Goal: Use online tool/utility: Utilize a website feature to perform a specific function

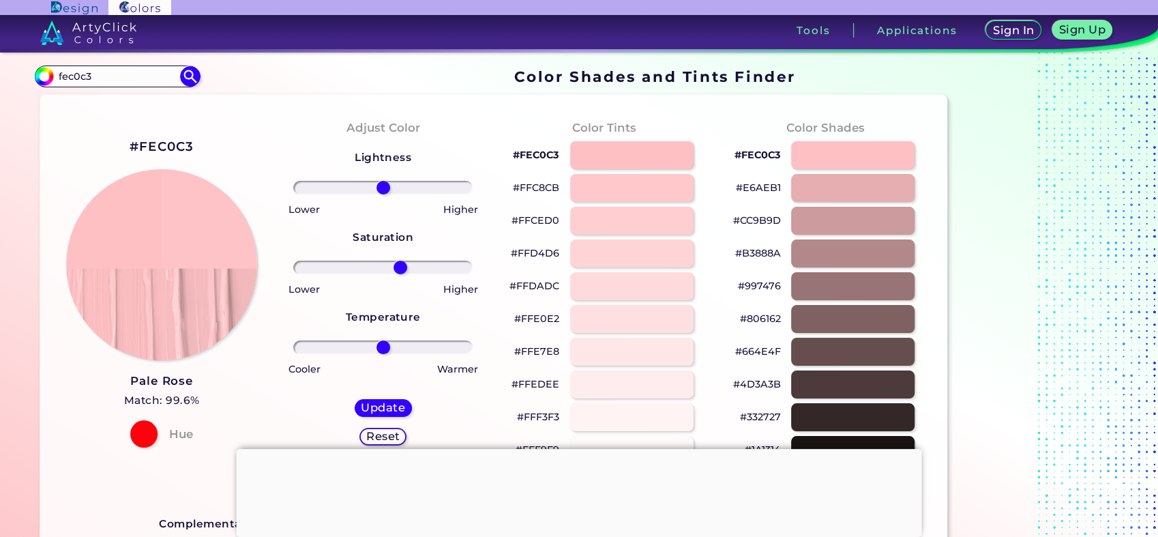
drag, startPoint x: 387, startPoint y: 266, endPoint x: 400, endPoint y: 260, distance: 15.0
type input "21"
click at [400, 261] on input "range" at bounding box center [382, 268] width 179 height 14
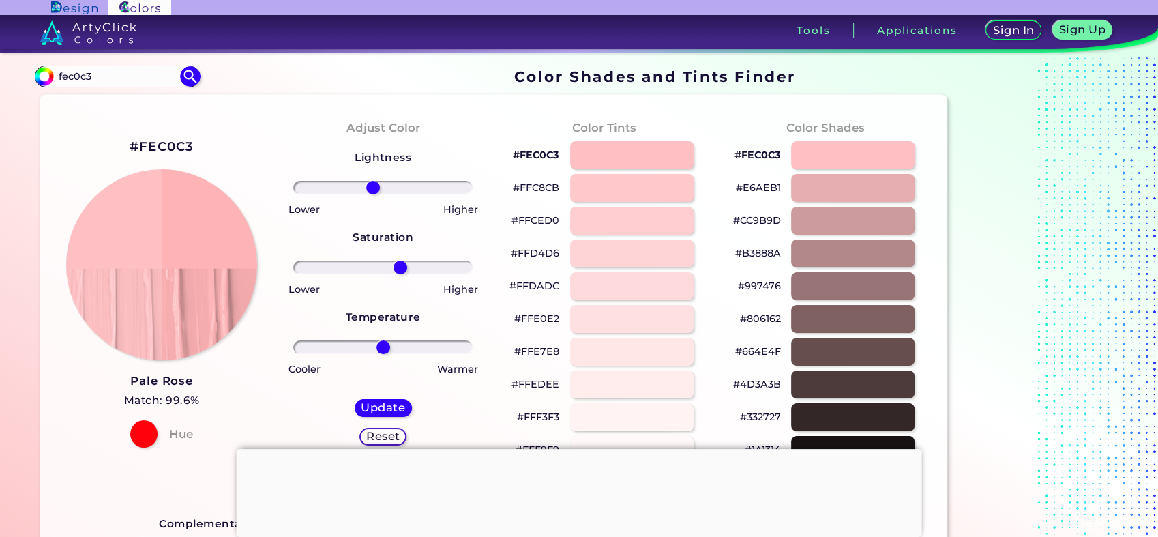
drag, startPoint x: 384, startPoint y: 188, endPoint x: 373, endPoint y: 192, distance: 11.4
type input "-12"
click at [373, 192] on input "range" at bounding box center [382, 188] width 179 height 14
click at [394, 412] on h5 "Update" at bounding box center [383, 408] width 40 height 10
type input "#feb3b6"
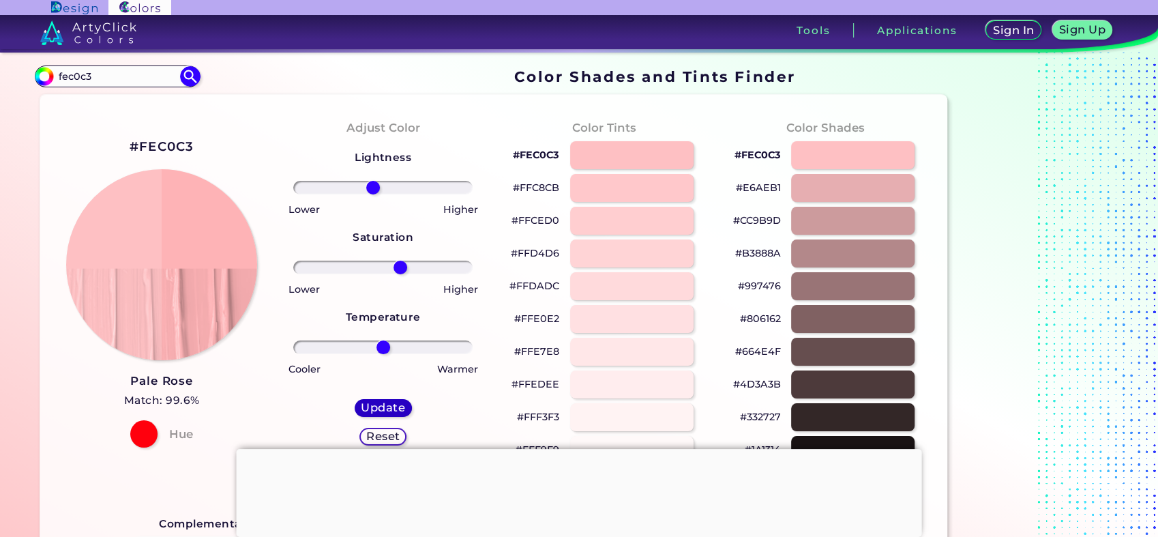
type input "0"
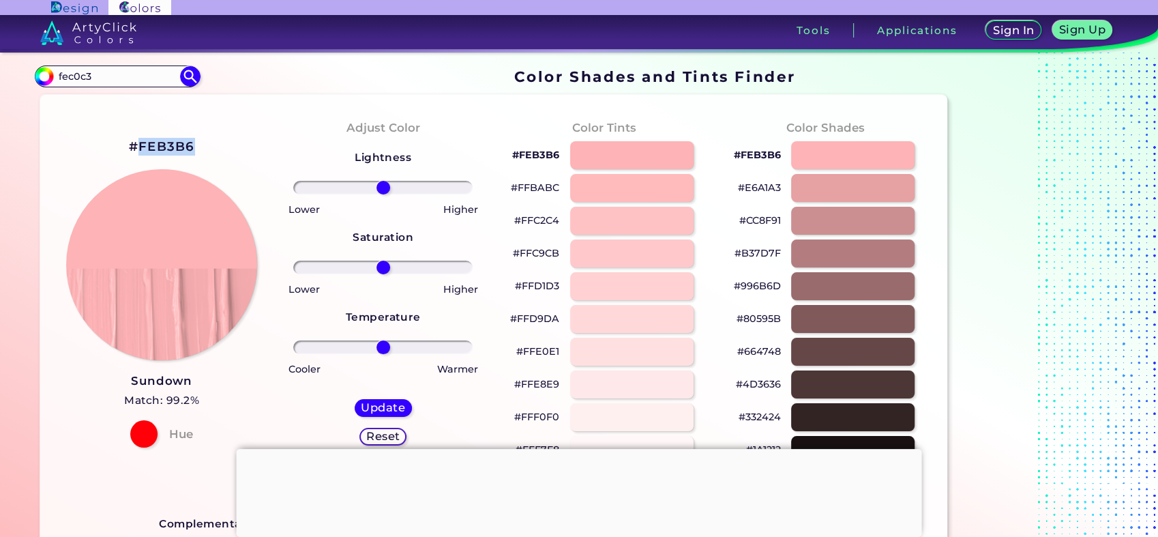
drag, startPoint x: 180, startPoint y: 147, endPoint x: 140, endPoint y: 156, distance: 41.4
click at [140, 156] on div "#FEB3B6" at bounding box center [162, 147] width 66 height 23
drag, startPoint x: 385, startPoint y: 268, endPoint x: 535, endPoint y: 267, distance: 149.4
type input "100"
click at [473, 267] on input "range" at bounding box center [382, 268] width 179 height 14
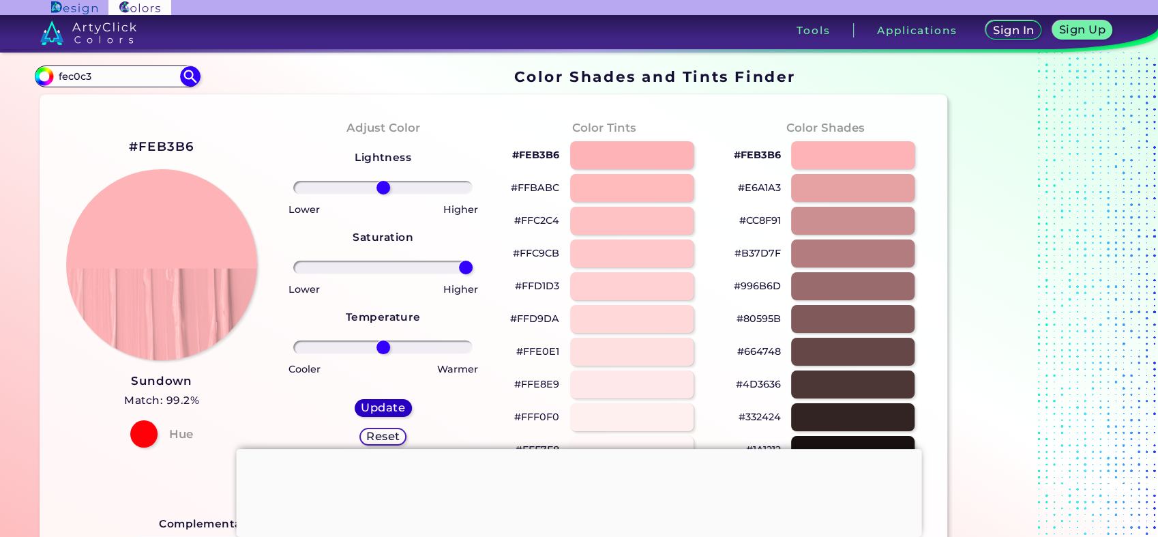
click at [393, 409] on h5 "Update" at bounding box center [383, 408] width 40 height 10
type input "#feb3b6"
type input "0"
drag, startPoint x: 385, startPoint y: 346, endPoint x: 532, endPoint y: 347, distance: 146.7
type input "100"
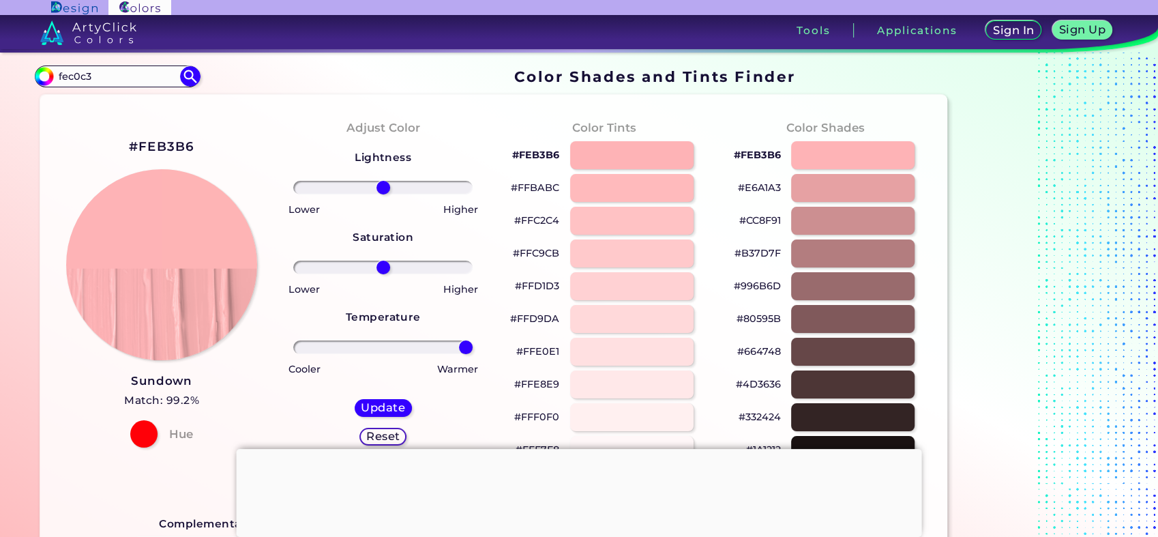
click at [473, 347] on input "range" at bounding box center [382, 347] width 179 height 14
click at [371, 410] on h5 "Update" at bounding box center [383, 408] width 40 height 10
type input "#feb4b5"
type input "0"
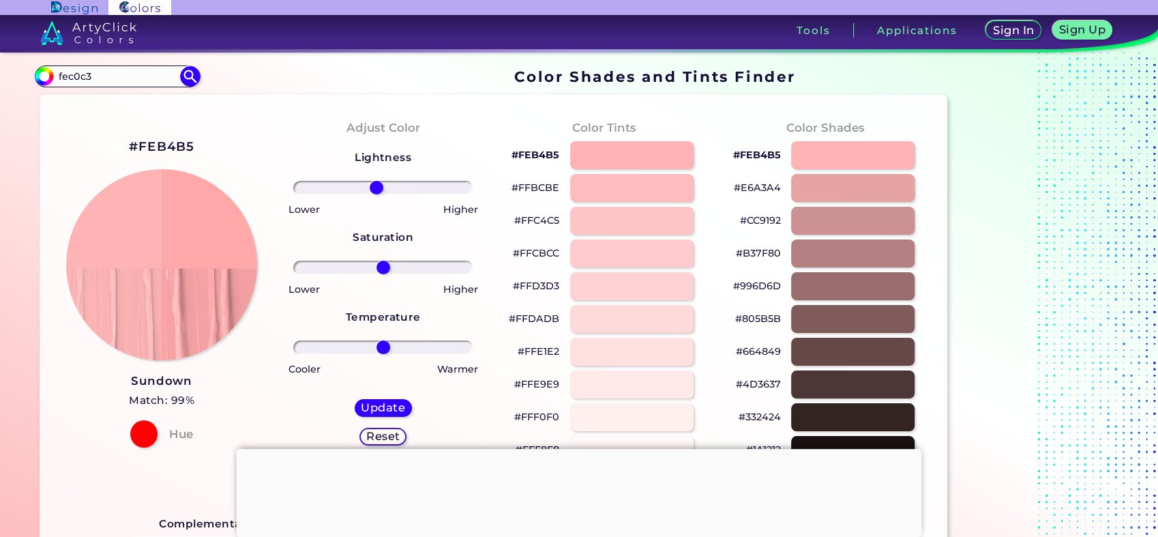
type input "-8"
click at [377, 190] on input "range" at bounding box center [382, 188] width 179 height 14
drag, startPoint x: 377, startPoint y: 265, endPoint x: 428, endPoint y: 267, distance: 51.9
type input "55"
click at [428, 267] on input "range" at bounding box center [382, 268] width 179 height 14
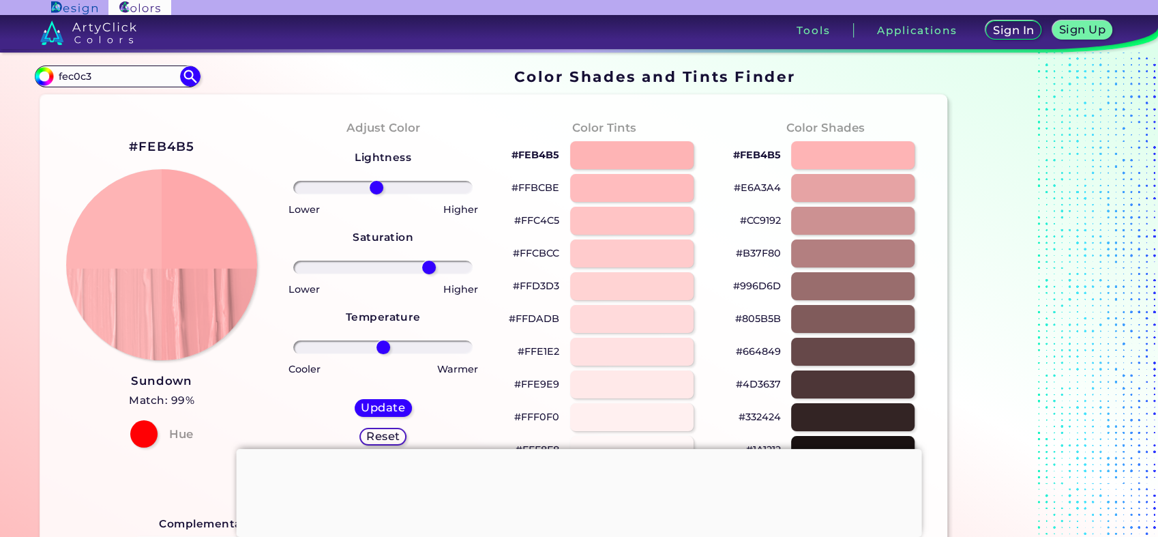
drag, startPoint x: -3, startPoint y: 73, endPoint x: 161, endPoint y: 64, distance: 164.7
click at [0, 71] on html "Sign In Sign Up My Profile My Details Color Palettes Sign Out Tools Application…" at bounding box center [579, 321] width 1158 height 642
paste input "bcf"
type input "fecbcf"
click at [188, 72] on img at bounding box center [190, 76] width 24 height 24
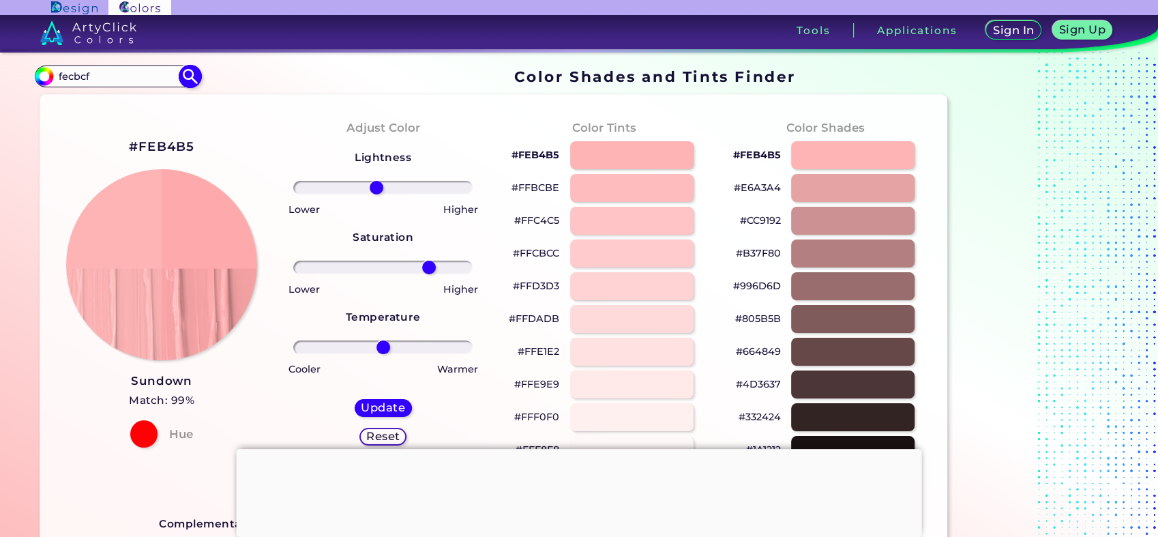
type input "#000000"
type input "0"
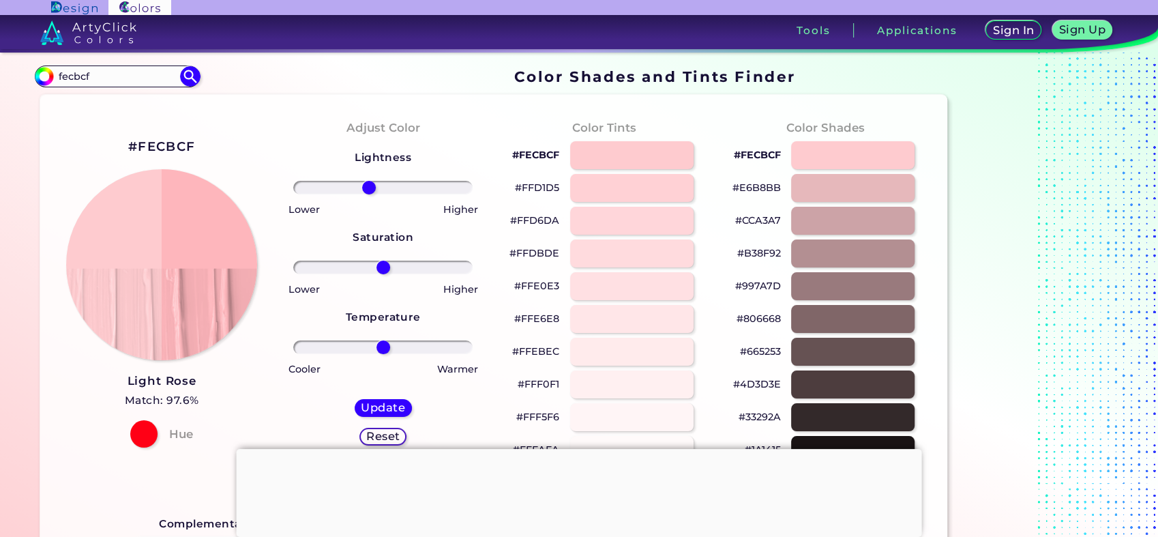
drag, startPoint x: 382, startPoint y: 186, endPoint x: 369, endPoint y: 196, distance: 16.9
type input "-17"
click at [369, 194] on input "range" at bounding box center [382, 188] width 179 height 14
drag, startPoint x: 381, startPoint y: 269, endPoint x: 560, endPoint y: 267, distance: 178.8
type input "100"
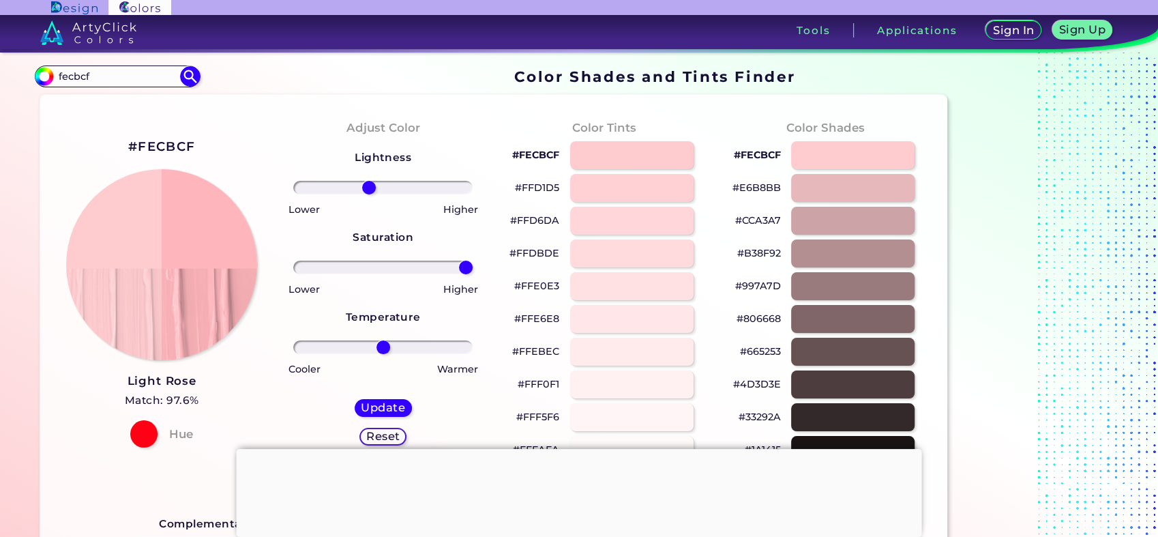
click at [473, 267] on input "range" at bounding box center [382, 268] width 179 height 14
drag, startPoint x: 386, startPoint y: 347, endPoint x: 565, endPoint y: 333, distance: 179.3
type input "100"
click at [473, 340] on input "range" at bounding box center [382, 347] width 179 height 14
click at [390, 398] on div "Update Reset" at bounding box center [383, 422] width 79 height 68
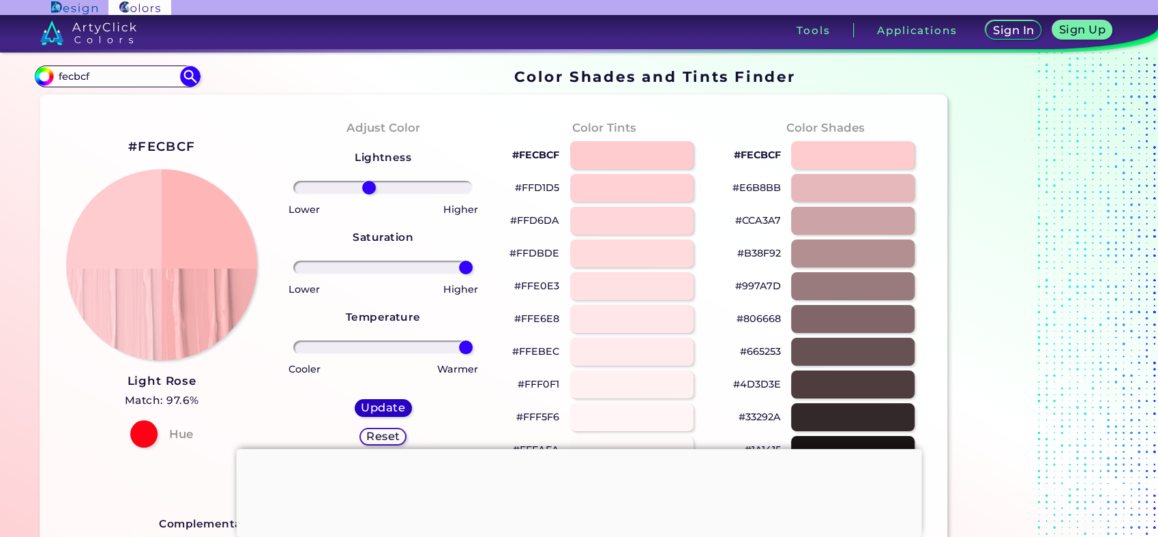
click at [392, 405] on h5 "Update" at bounding box center [383, 408] width 40 height 10
type input "#feb6b7"
type input "0"
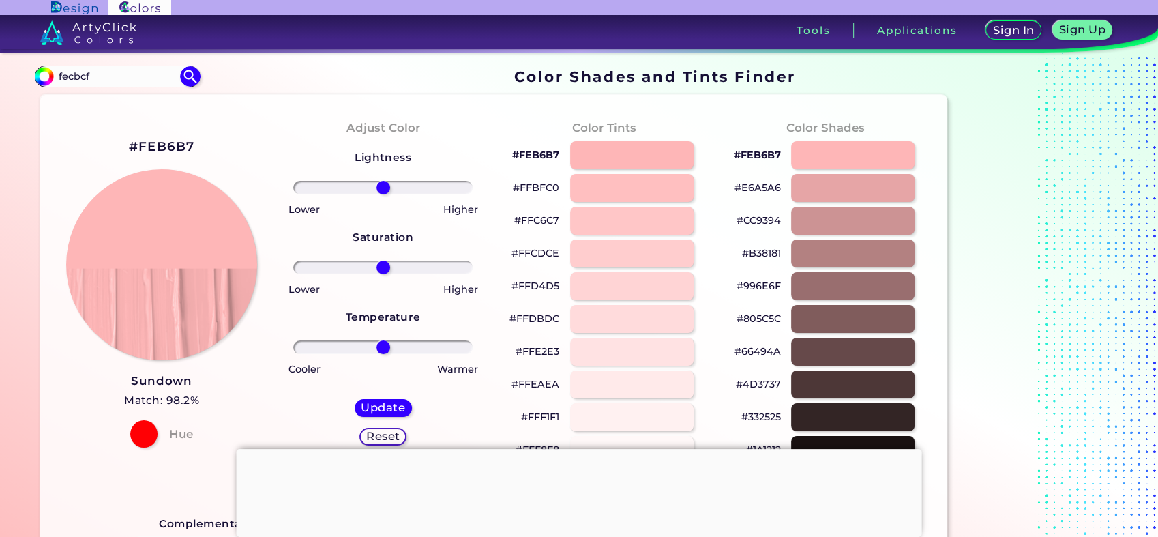
drag, startPoint x: 102, startPoint y: 76, endPoint x: 22, endPoint y: 73, distance: 79.9
click at [0, 73] on html "Sign In Sign Up My Profile My Details Color Palettes Sign Out Tools Application…" at bounding box center [579, 321] width 1158 height 642
click at [186, 76] on img at bounding box center [190, 76] width 24 height 24
type input "#000000"
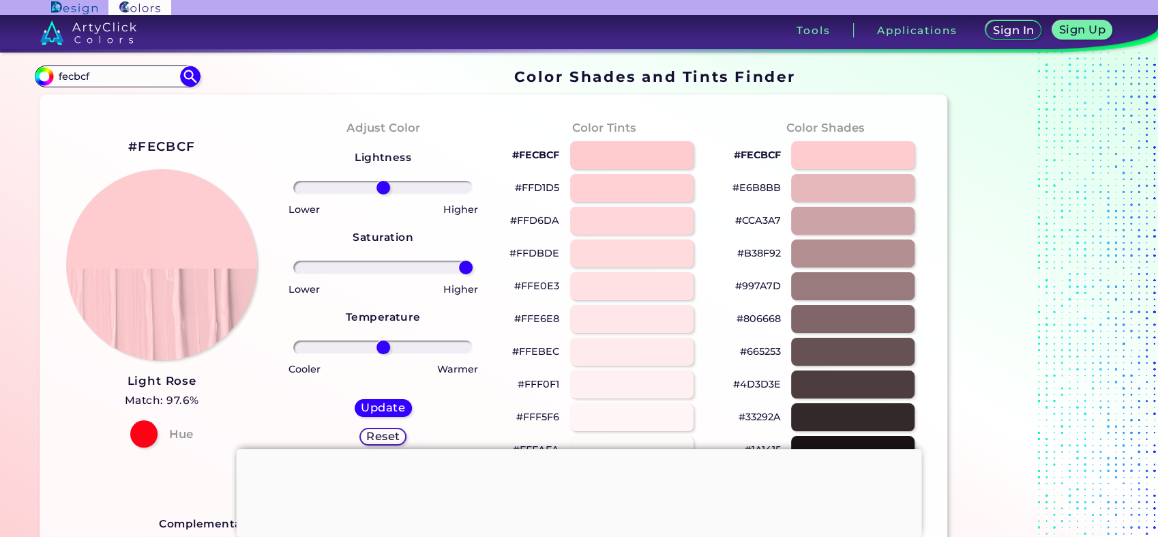
drag, startPoint x: 383, startPoint y: 271, endPoint x: 512, endPoint y: 267, distance: 129.7
type input "100"
click at [473, 267] on input "range" at bounding box center [382, 268] width 179 height 14
drag, startPoint x: 384, startPoint y: 346, endPoint x: 581, endPoint y: 334, distance: 196.8
type input "100"
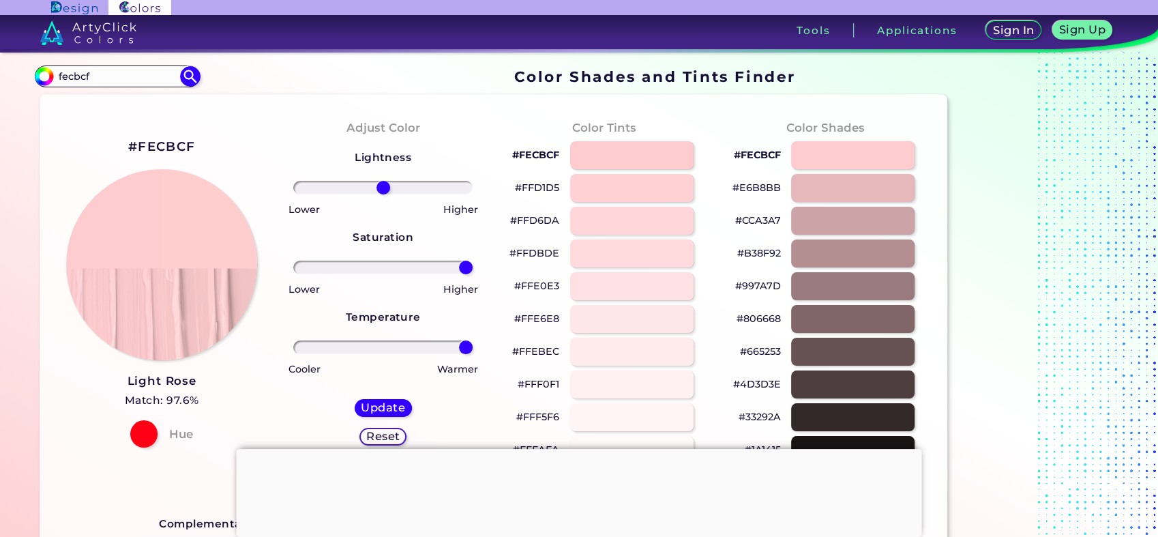
click at [473, 340] on input "range" at bounding box center [382, 347] width 179 height 14
click at [396, 404] on h5 "Update" at bounding box center [383, 408] width 40 height 10
type input "#fecdce"
type input "0"
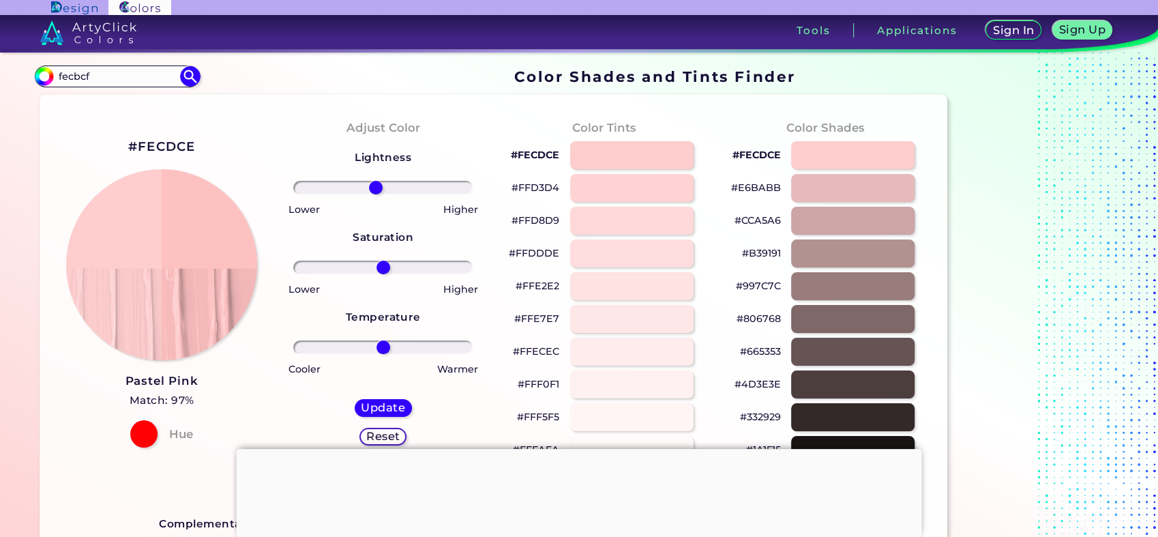
drag, startPoint x: 384, startPoint y: 184, endPoint x: 376, endPoint y: 187, distance: 8.9
type input "-9"
click at [376, 187] on input "range" at bounding box center [382, 188] width 179 height 14
drag, startPoint x: 14, startPoint y: 83, endPoint x: 0, endPoint y: 87, distance: 14.5
click at [0, 76] on html "Sign In Sign Up My Profile My Details Color Palettes Sign Out Tools Application…" at bounding box center [579, 321] width 1158 height 642
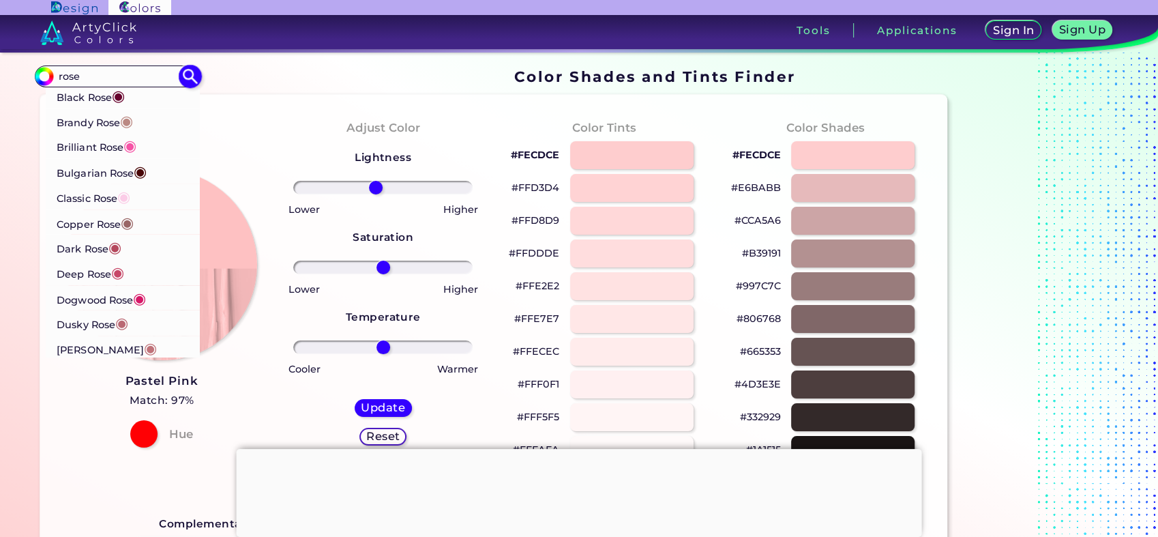
scroll to position [202, 0]
type input "rose"
click at [115, 218] on span "◉" at bounding box center [117, 223] width 13 height 18
type input "#ffc5cb"
type input "#FFC5CB"
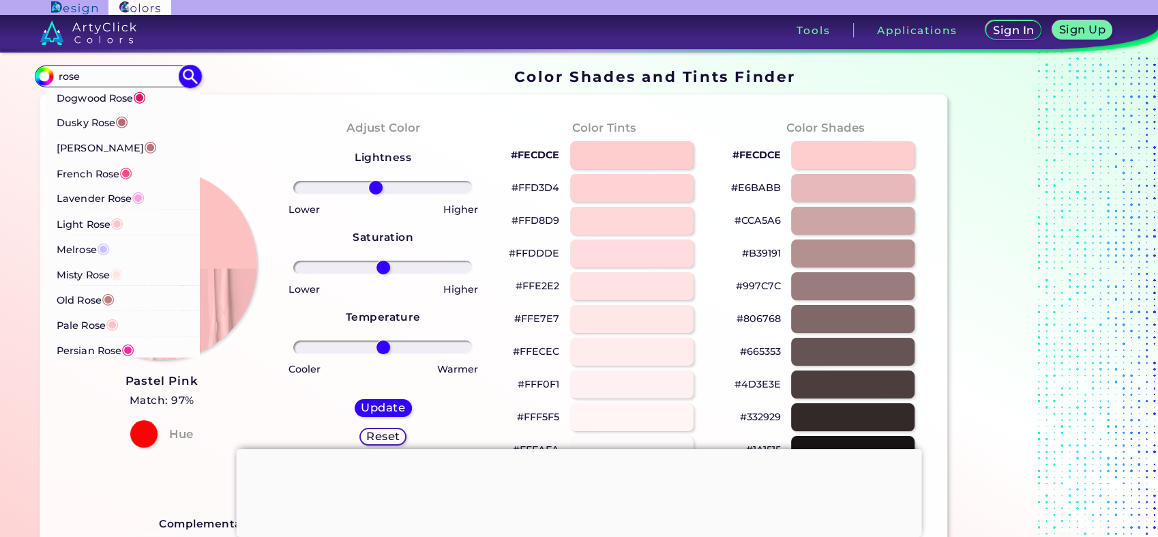
type input "0"
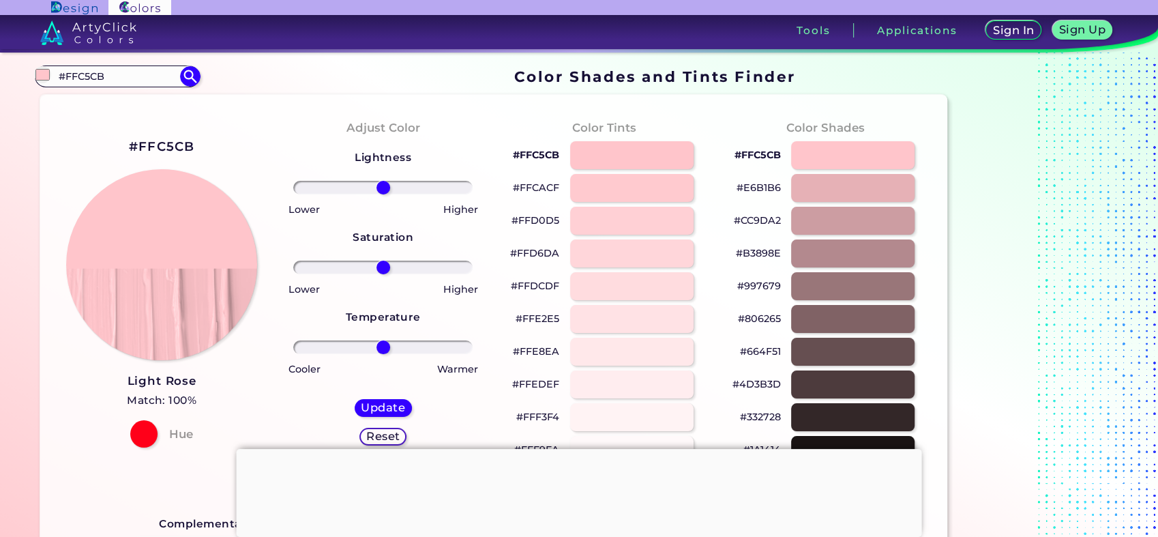
drag, startPoint x: 110, startPoint y: 74, endPoint x: -3, endPoint y: 71, distance: 113.3
click at [0, 71] on html "Sign In Sign Up My Profile My Details Color Palettes Sign Out Tools Application…" at bounding box center [579, 321] width 1158 height 642
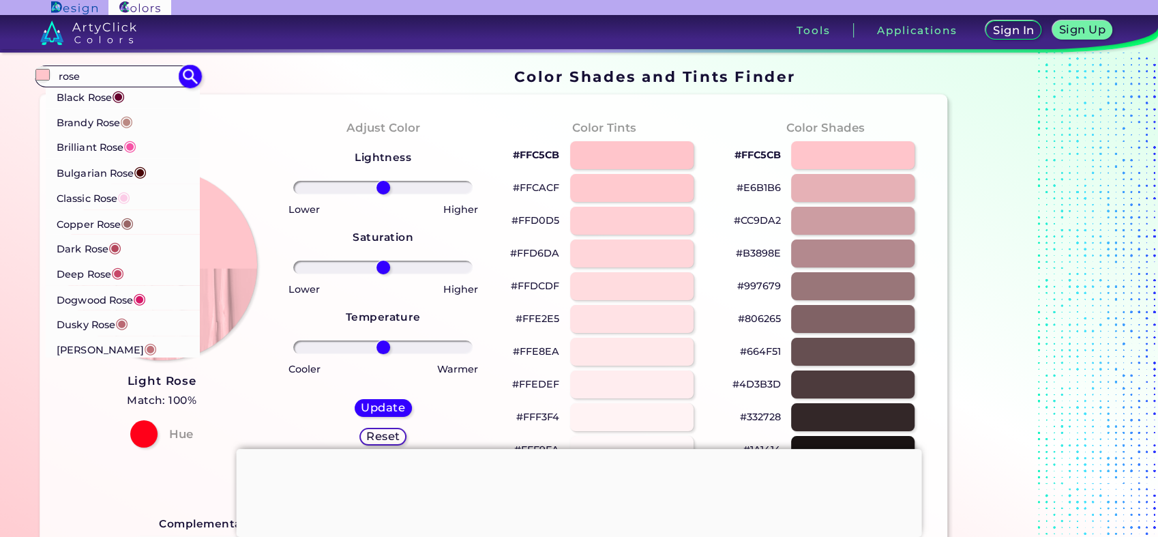
scroll to position [404, 0]
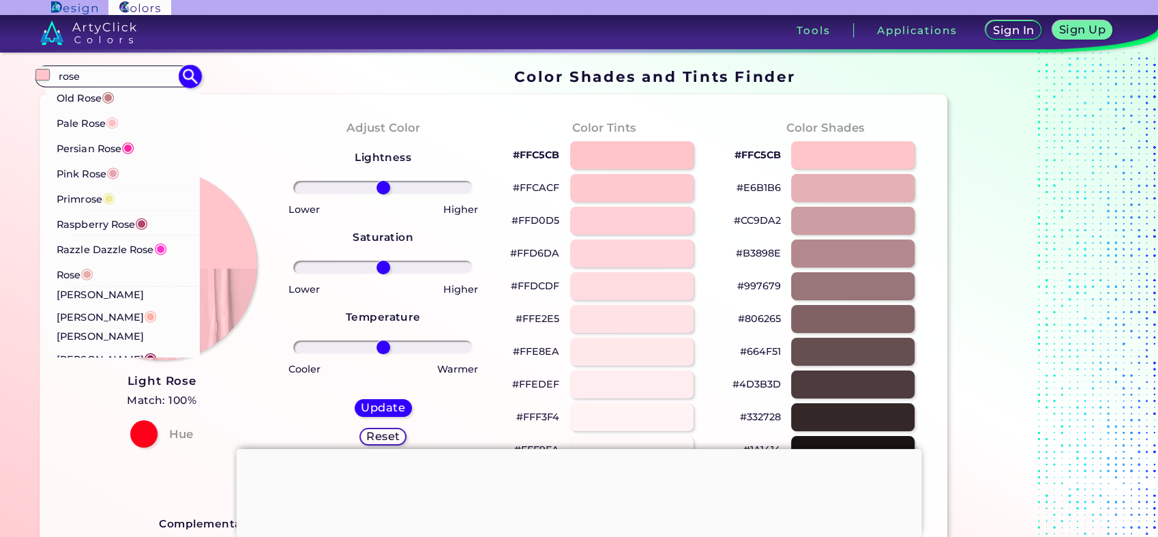
type input "rose"
click at [94, 121] on p "Pale Rose ◉" at bounding box center [88, 121] width 62 height 25
type input "#fdc1c5"
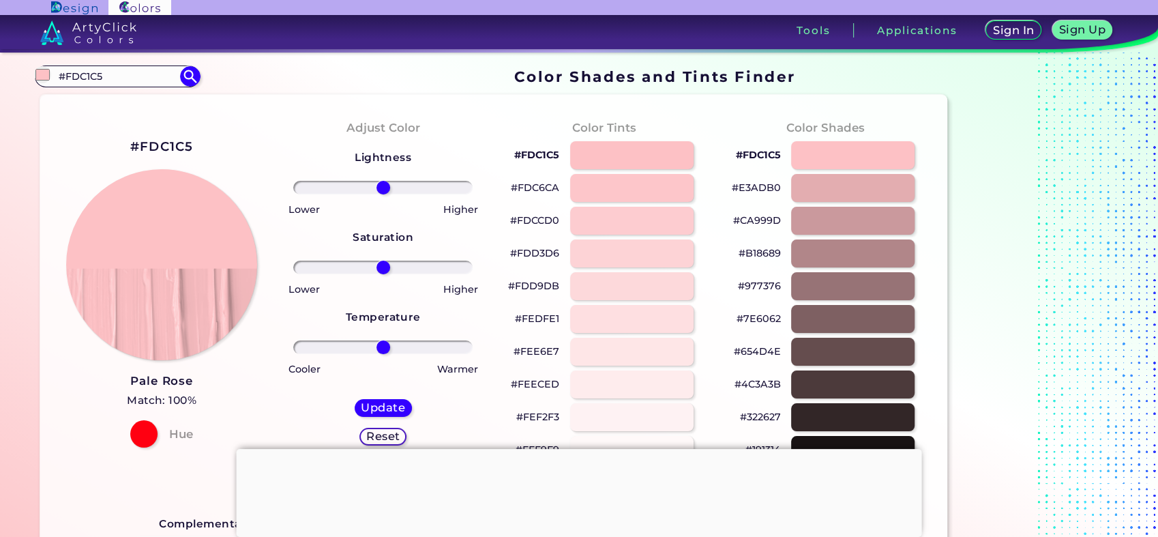
drag, startPoint x: 120, startPoint y: 82, endPoint x: 0, endPoint y: 76, distance: 120.2
click at [0, 76] on html "Sign In Sign Up My Profile My Details Color Palettes Sign Out Tools Application…" at bounding box center [579, 321] width 1158 height 642
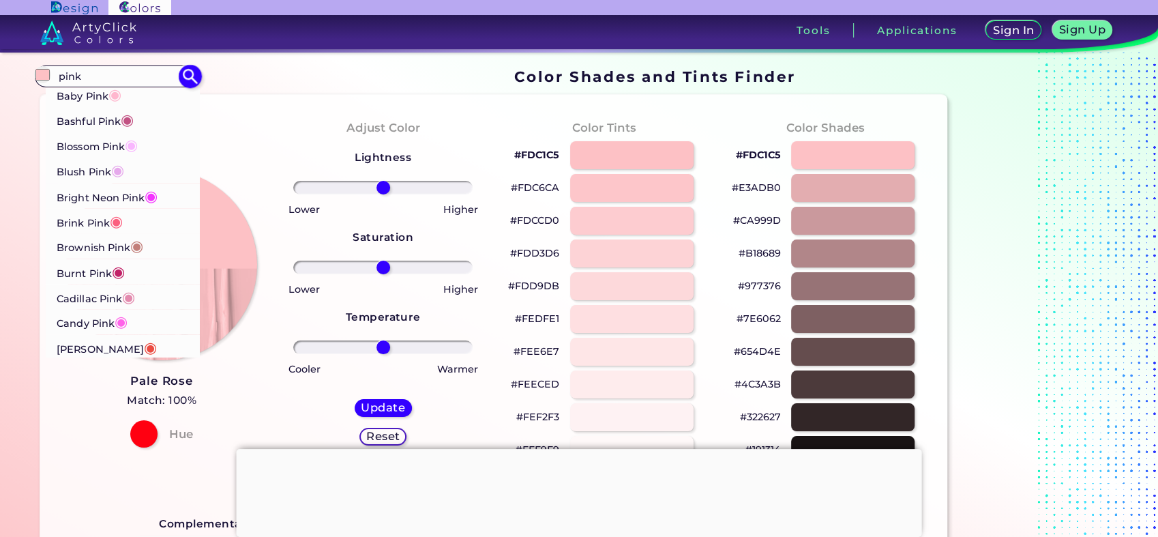
type input "pink"
drag, startPoint x: 148, startPoint y: 96, endPoint x: 136, endPoint y: 102, distance: 12.8
click at [147, 96] on li "Baby Pink ◉" at bounding box center [123, 94] width 154 height 25
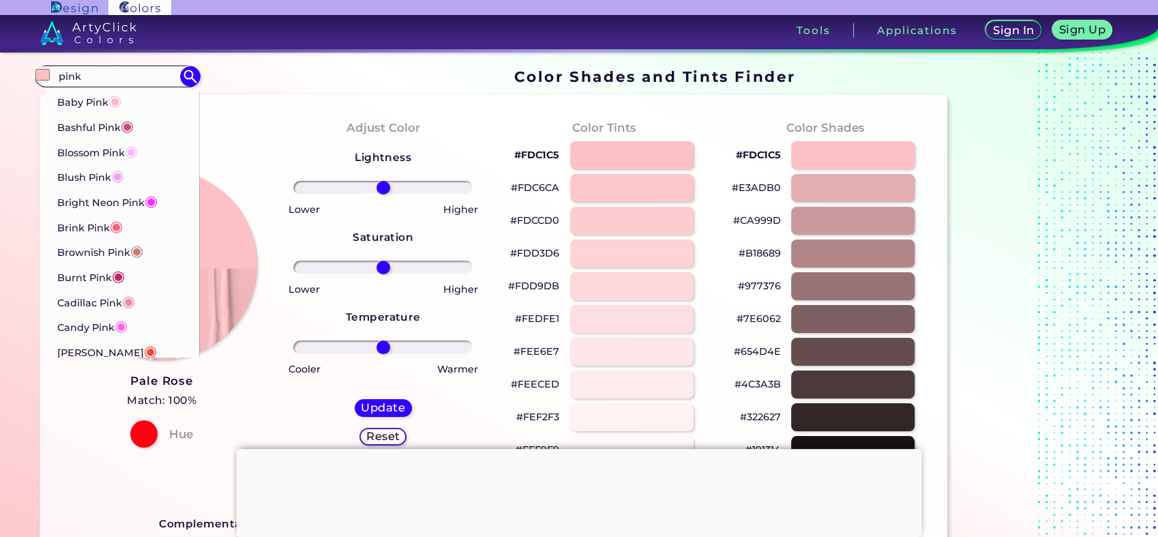
type input "#ffb7ce"
type input "#FFB7CE"
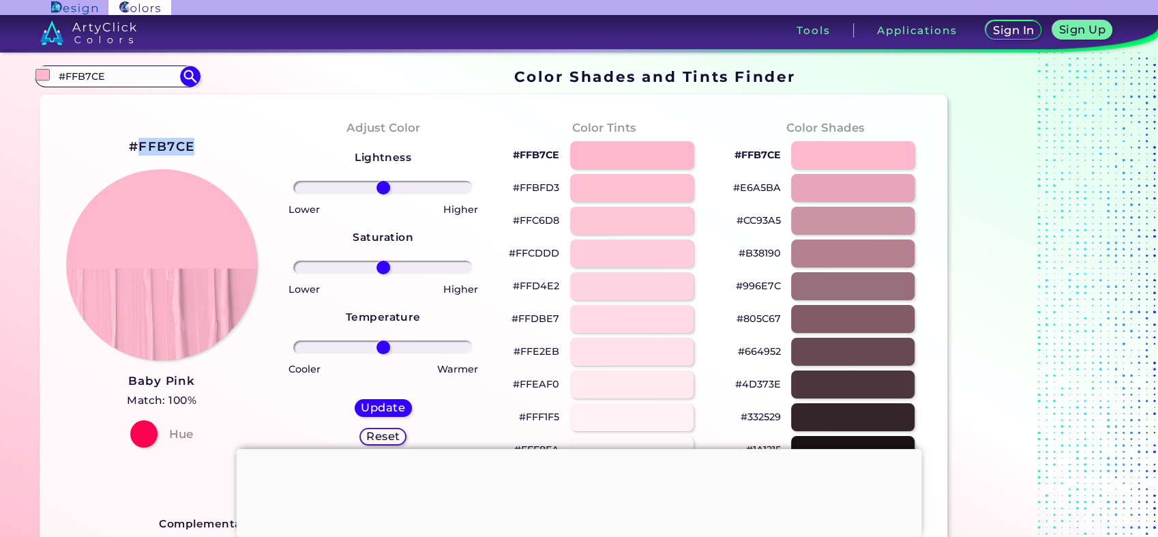
drag, startPoint x: 160, startPoint y: 142, endPoint x: 140, endPoint y: 151, distance: 21.7
click at [140, 151] on div "#FFB7CE Baby Pink Match: 100% Hue" at bounding box center [162, 291] width 222 height 371
copy h2 "FFB7CE"
